Goal: Transaction & Acquisition: Purchase product/service

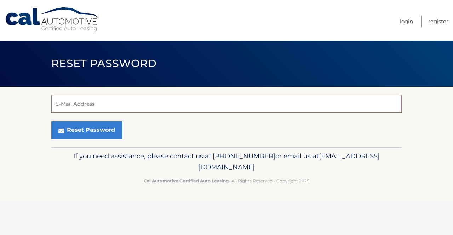
click at [112, 106] on input "E-Mail Address" at bounding box center [226, 104] width 350 height 18
type input "laurendepinto@gmail.com"
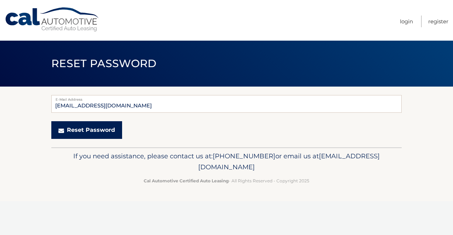
click at [94, 132] on button "Reset Password" at bounding box center [86, 130] width 71 height 18
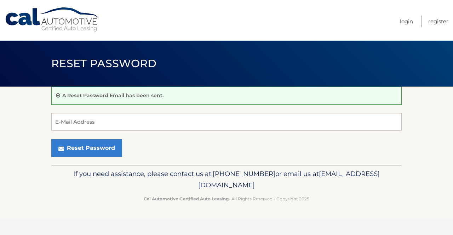
click at [25, 18] on link "Cal Automotive" at bounding box center [52, 19] width 95 height 25
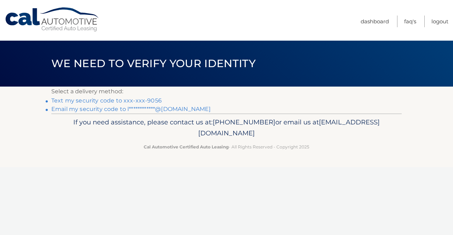
click at [156, 101] on link "Text my security code to xxx-xxx-9056" at bounding box center [106, 100] width 110 height 7
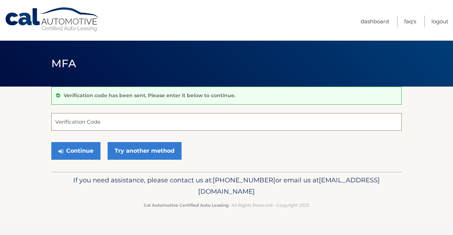
click at [95, 122] on input "Verification Code" at bounding box center [226, 122] width 350 height 18
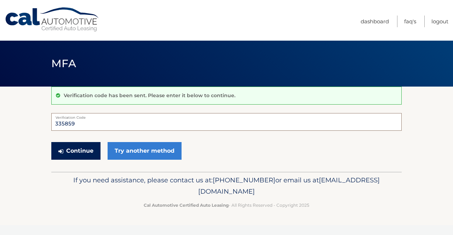
type input "335859"
click at [87, 151] on button "Continue" at bounding box center [75, 151] width 49 height 18
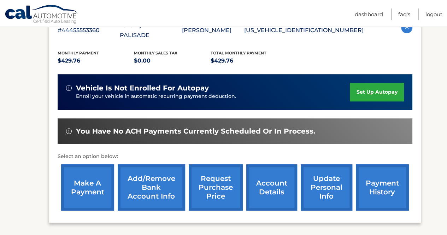
scroll to position [141, 0]
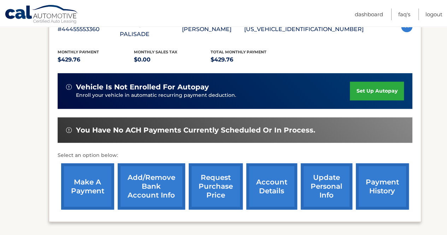
click at [94, 182] on link "make a payment" at bounding box center [87, 186] width 53 height 46
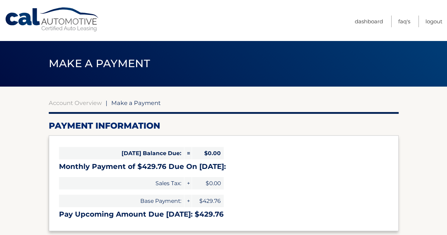
select select "YmYzZDA1NTQtNjA2Ny00MTI0LTlhZjMtOTc3MzNjODU4NDhi"
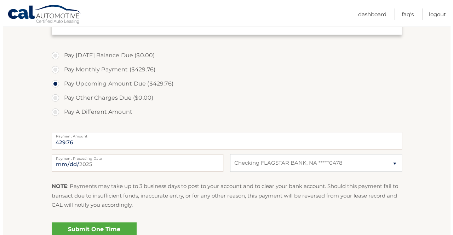
scroll to position [212, 0]
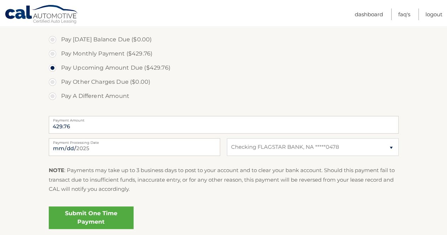
click at [122, 212] on link "Submit One Time Payment" at bounding box center [91, 217] width 85 height 23
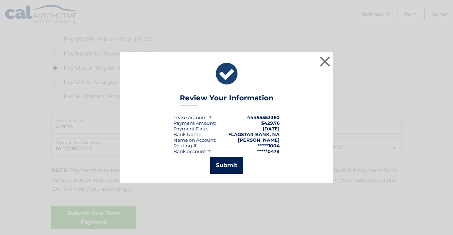
click at [221, 164] on button "Submit" at bounding box center [226, 165] width 33 height 17
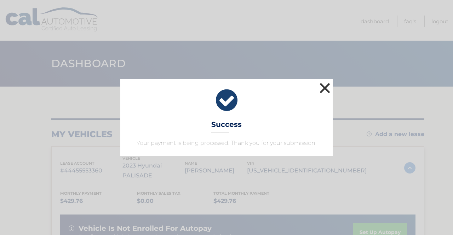
click at [324, 89] on button "×" at bounding box center [325, 88] width 14 height 14
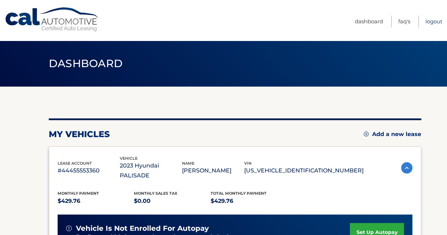
click at [433, 22] on link "Logout" at bounding box center [434, 22] width 17 height 12
